Goal: Task Accomplishment & Management: Use online tool/utility

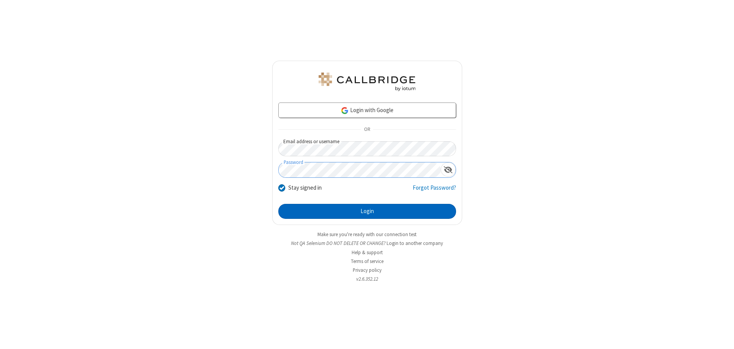
click at [367, 211] on button "Login" at bounding box center [367, 211] width 178 height 15
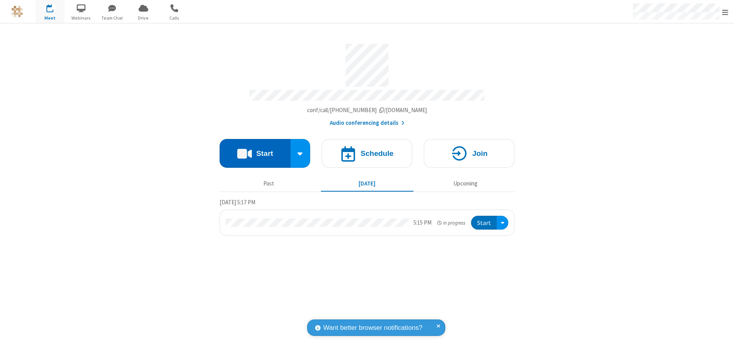
click at [255, 150] on button "Start" at bounding box center [255, 153] width 71 height 29
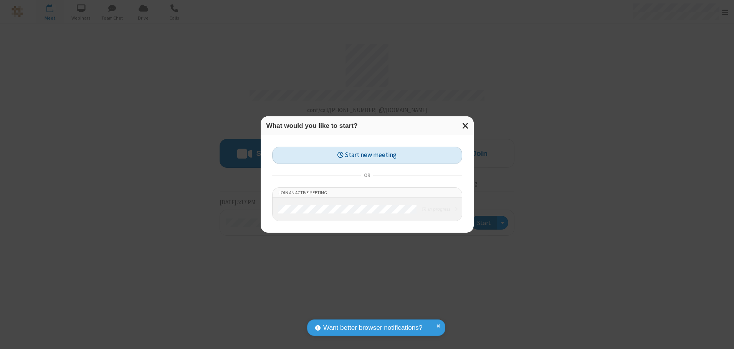
click at [367, 155] on button "Start new meeting" at bounding box center [367, 155] width 190 height 17
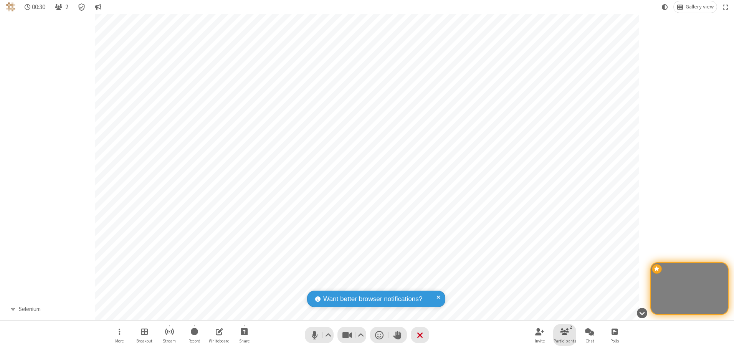
click at [565, 341] on span "Participants" at bounding box center [565, 341] width 23 height 5
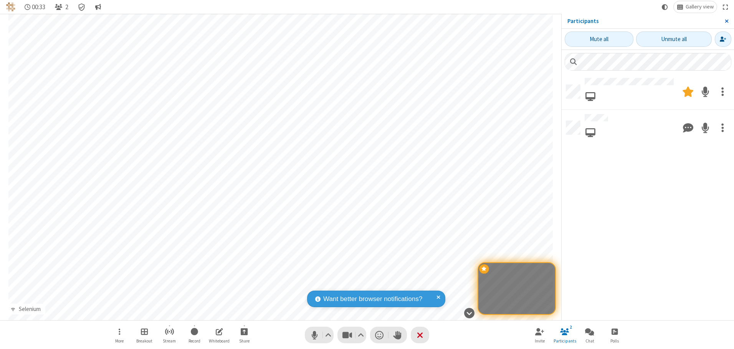
click at [726, 21] on span "Close sidebar" at bounding box center [727, 21] width 4 height 6
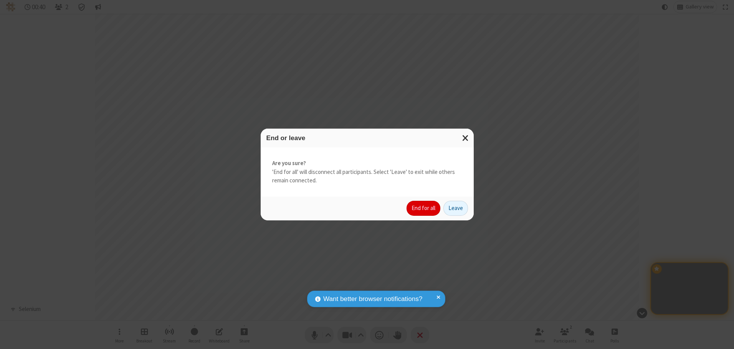
click at [424, 208] on button "End for all" at bounding box center [424, 208] width 34 height 15
